Goal: Information Seeking & Learning: Learn about a topic

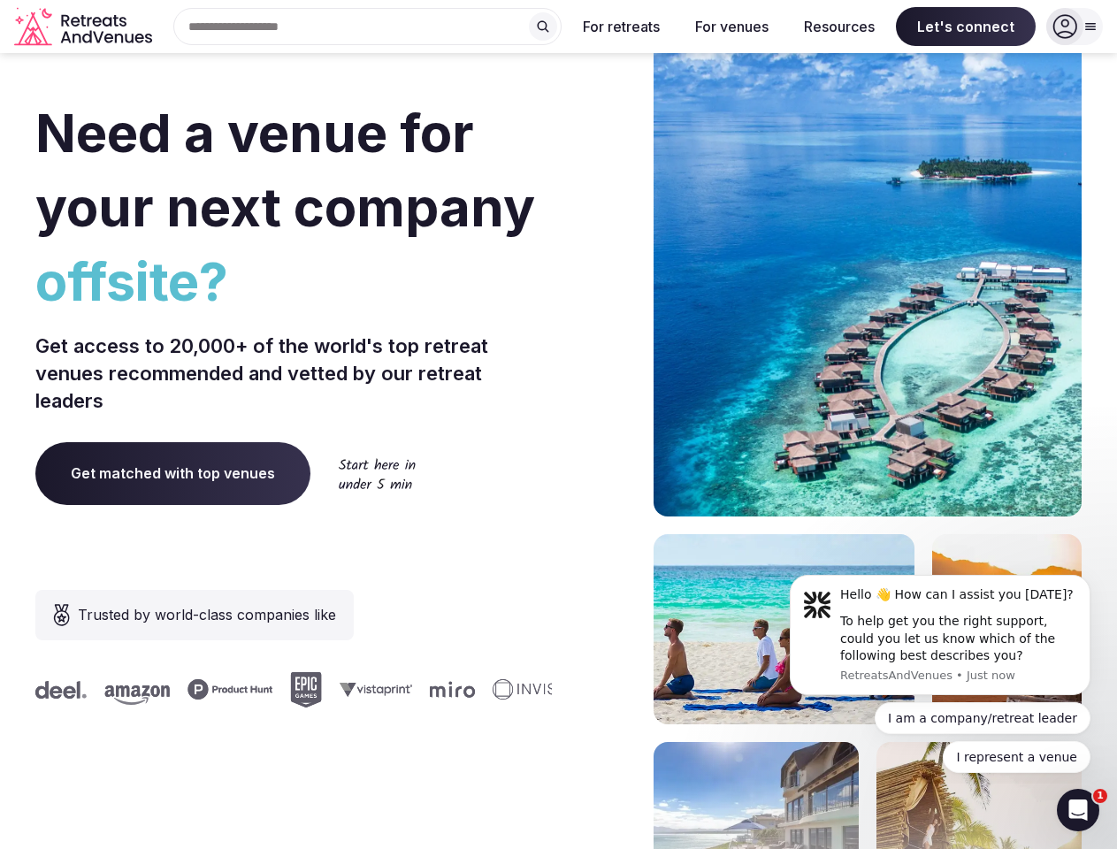
click at [558, 424] on div "Need a venue for your next company offsite? Get access to 20,000+ of the world'…" at bounding box center [558, 528] width 1046 height 1065
click at [368, 27] on div "Search Popular Destinations [GEOGRAPHIC_DATA], [GEOGRAPHIC_DATA] [GEOGRAPHIC_DA…" at bounding box center [360, 26] width 402 height 37
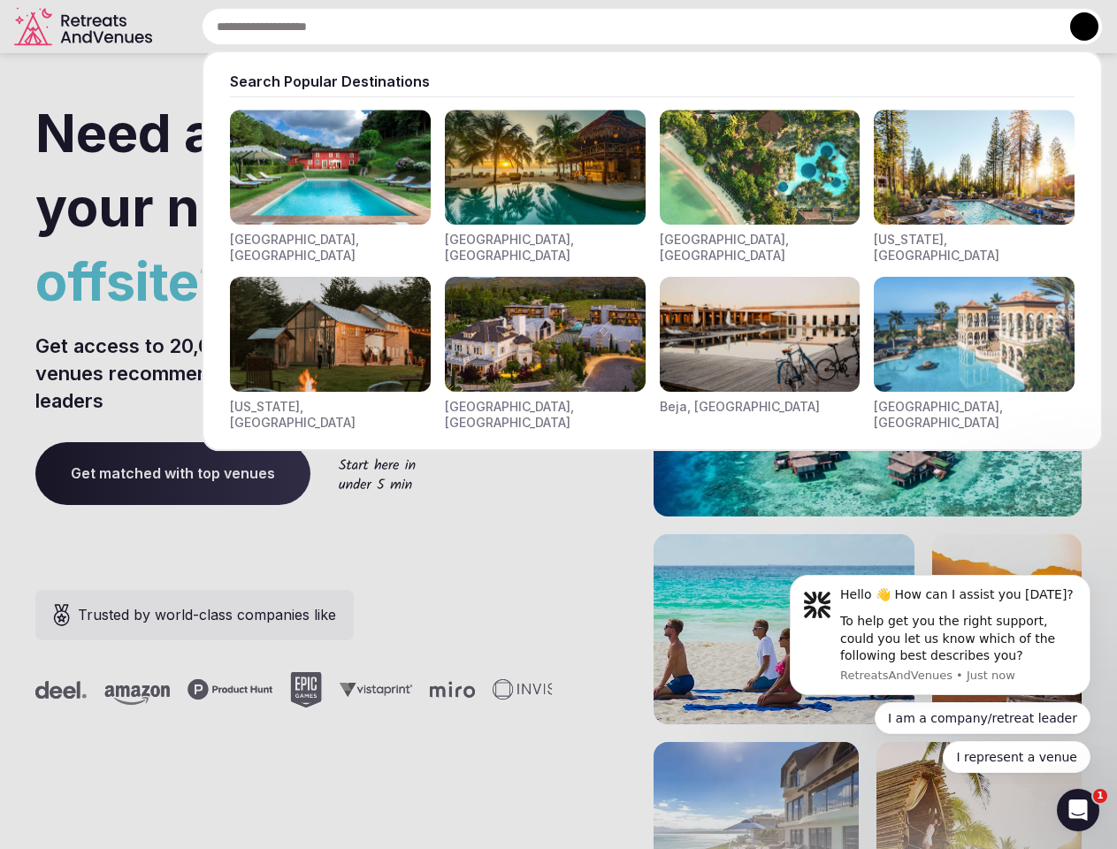
click at [543, 27] on input "text" at bounding box center [652, 26] width 901 height 37
click at [621, 27] on input "text" at bounding box center [652, 26] width 901 height 37
click at [731, 27] on input "text" at bounding box center [652, 26] width 901 height 37
click at [839, 27] on input "text" at bounding box center [652, 26] width 901 height 37
click at [965, 27] on input "text" at bounding box center [652, 26] width 901 height 37
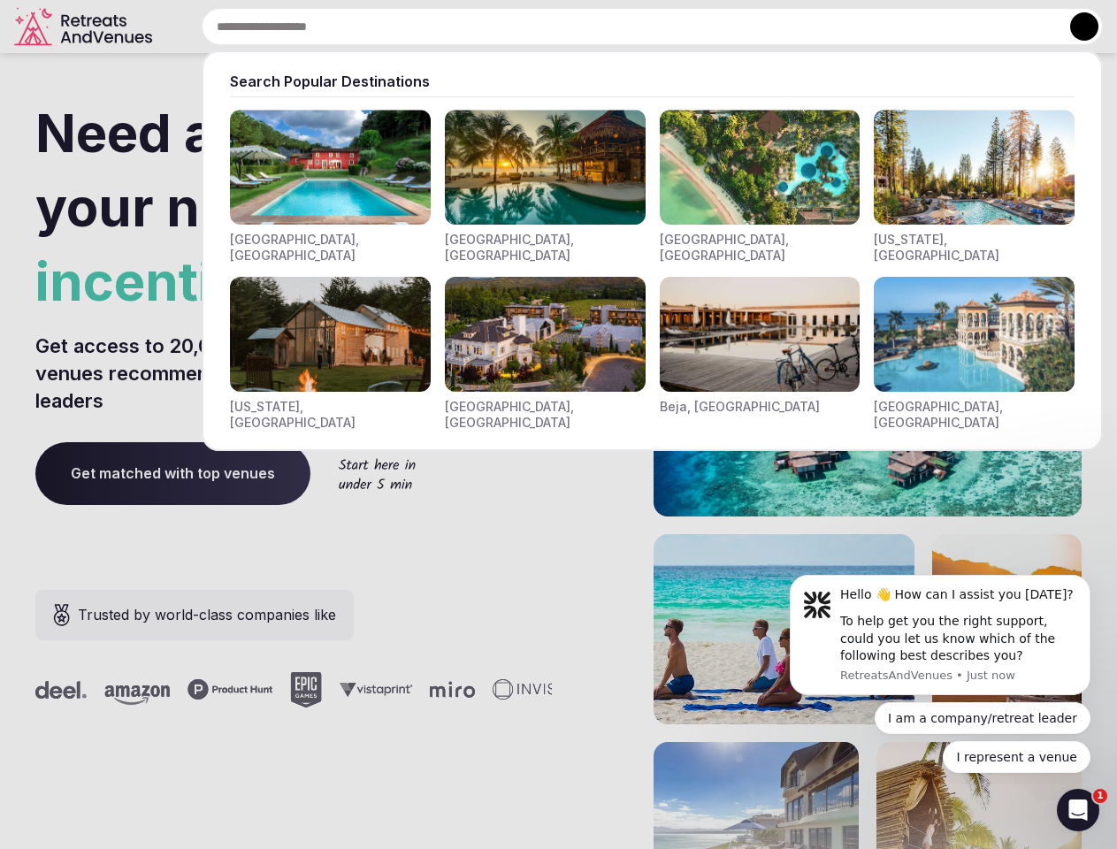
click at [1074, 27] on button at bounding box center [1084, 26] width 28 height 28
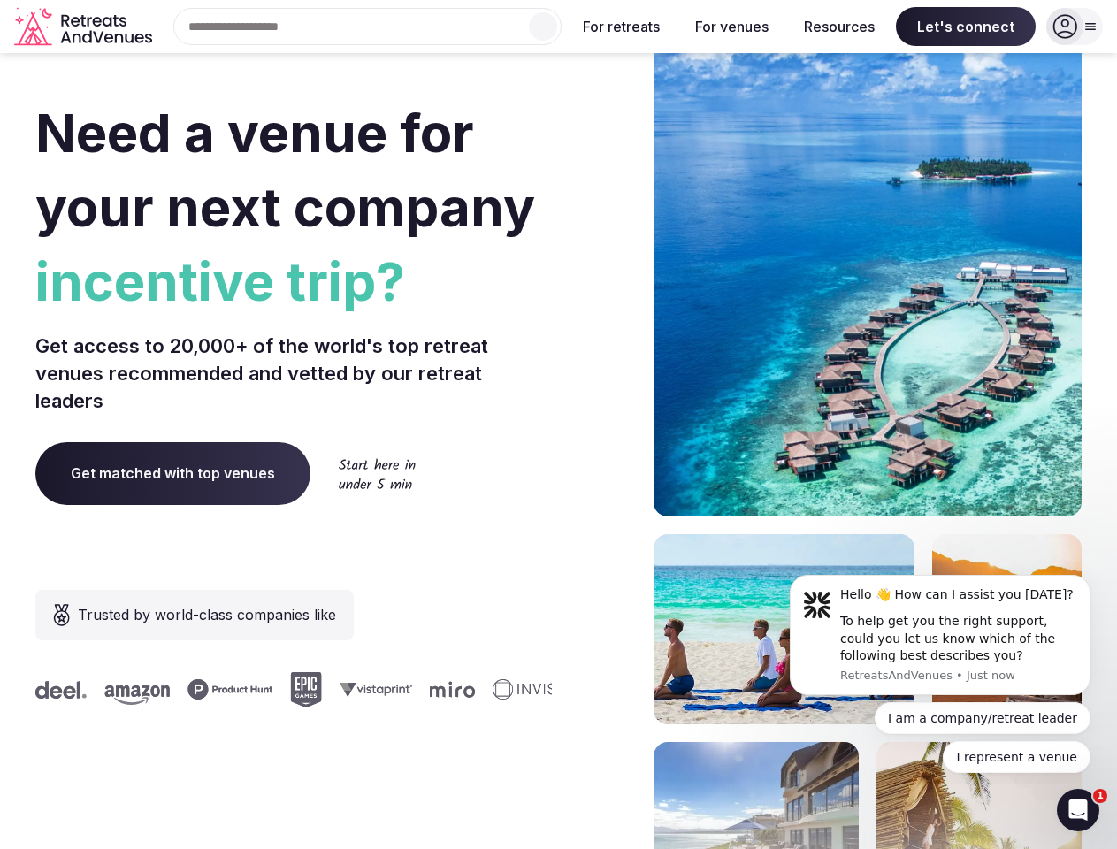
click at [940, 635] on div "To help get you the right support, could you let us know which of the following…" at bounding box center [958, 639] width 237 height 52
